Goal: Information Seeking & Learning: Learn about a topic

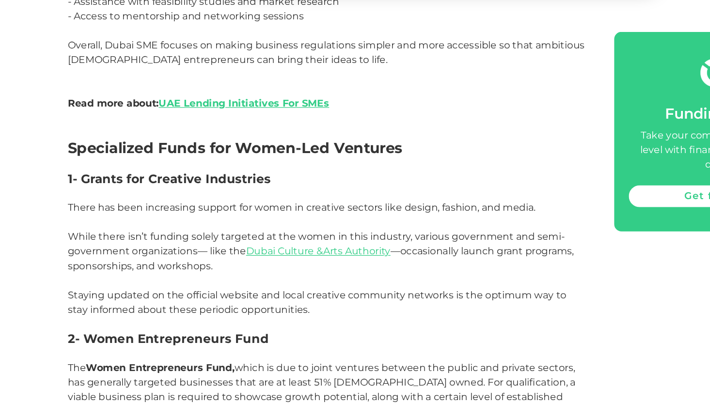
scroll to position [1118, 0]
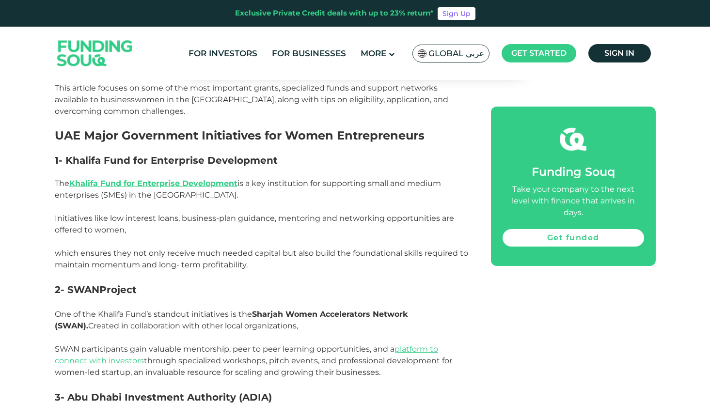
scroll to position [594, 0]
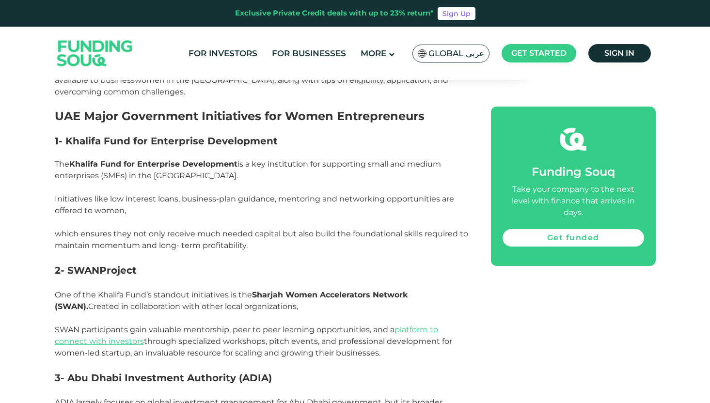
click at [179, 159] on link "Khalifa Fund for Enterprise Development" at bounding box center [153, 163] width 168 height 9
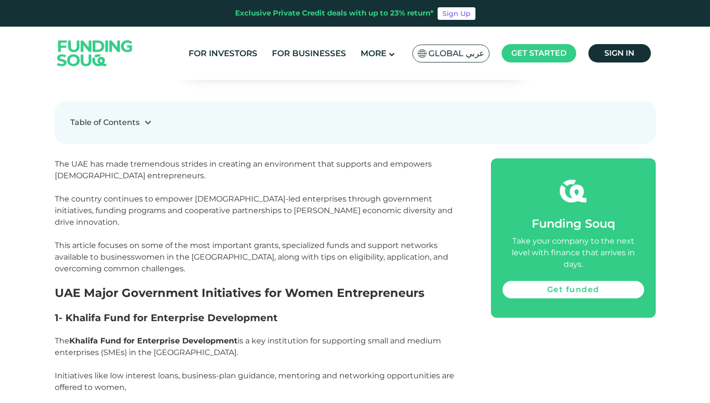
scroll to position [460, 0]
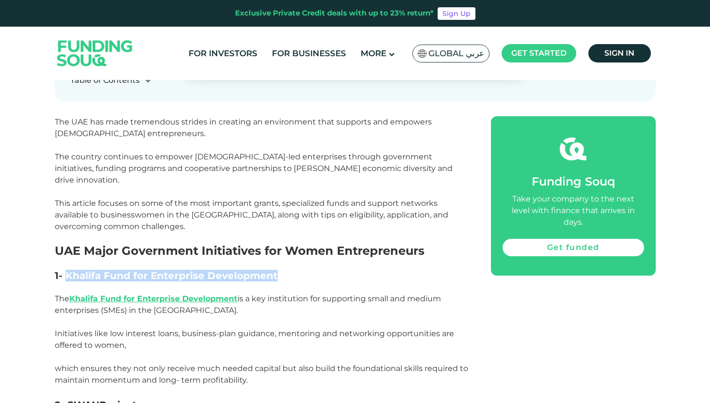
drag, startPoint x: 63, startPoint y: 265, endPoint x: 279, endPoint y: 264, distance: 215.1
click at [279, 270] on h3 "1- Khalifa Fund for Enterprise Development" at bounding box center [262, 276] width 414 height 12
copy h3 "Khalifa Fund for Enterprise Development"
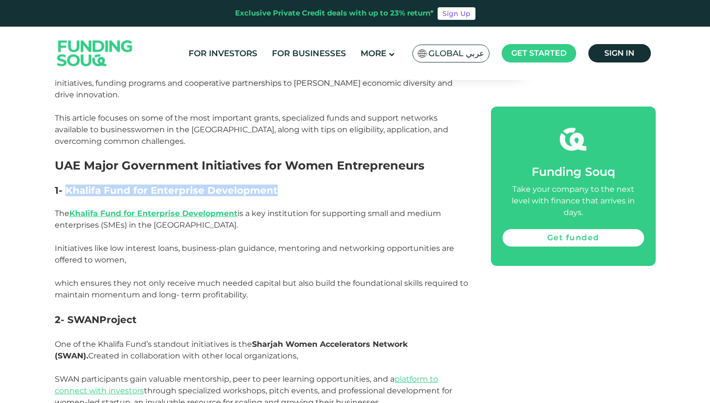
click at [269, 210] on p "The Khalifa Fund for Enterprise Development is a key institution for supporting…" at bounding box center [262, 219] width 414 height 23
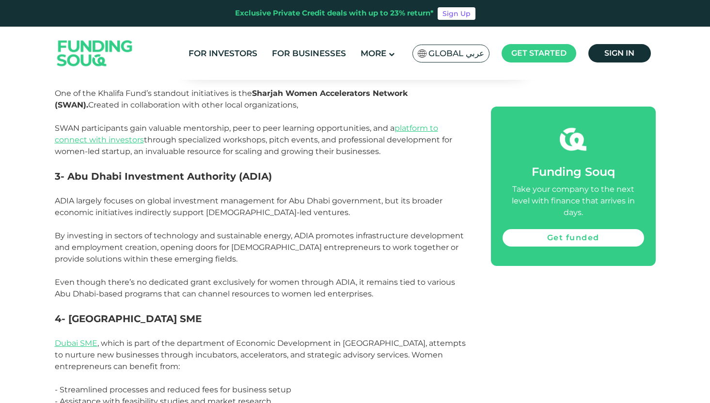
scroll to position [872, 0]
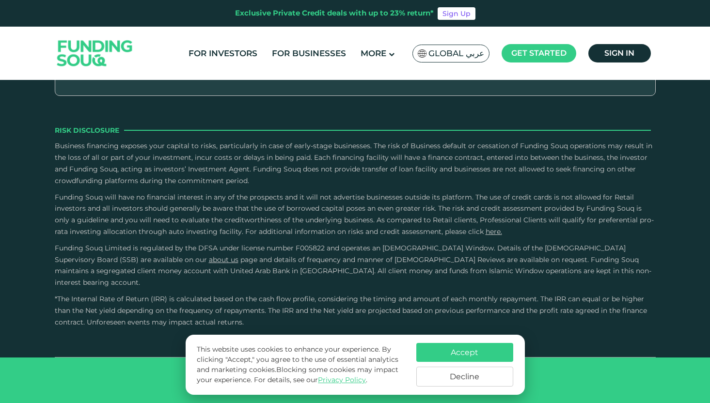
type tc-range-slider "4"
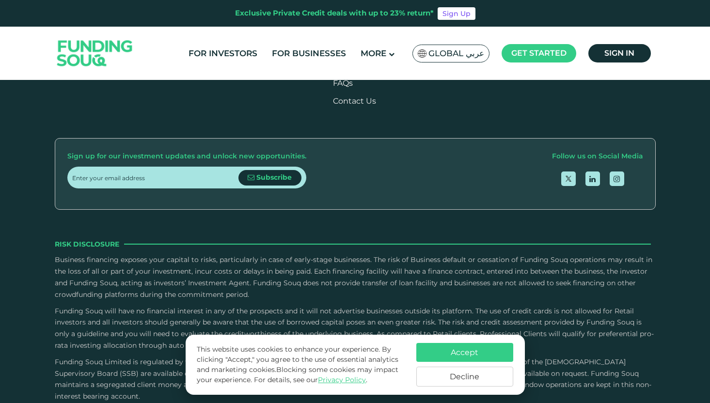
scroll to position [724, 0]
